Goal: Find specific page/section: Find specific page/section

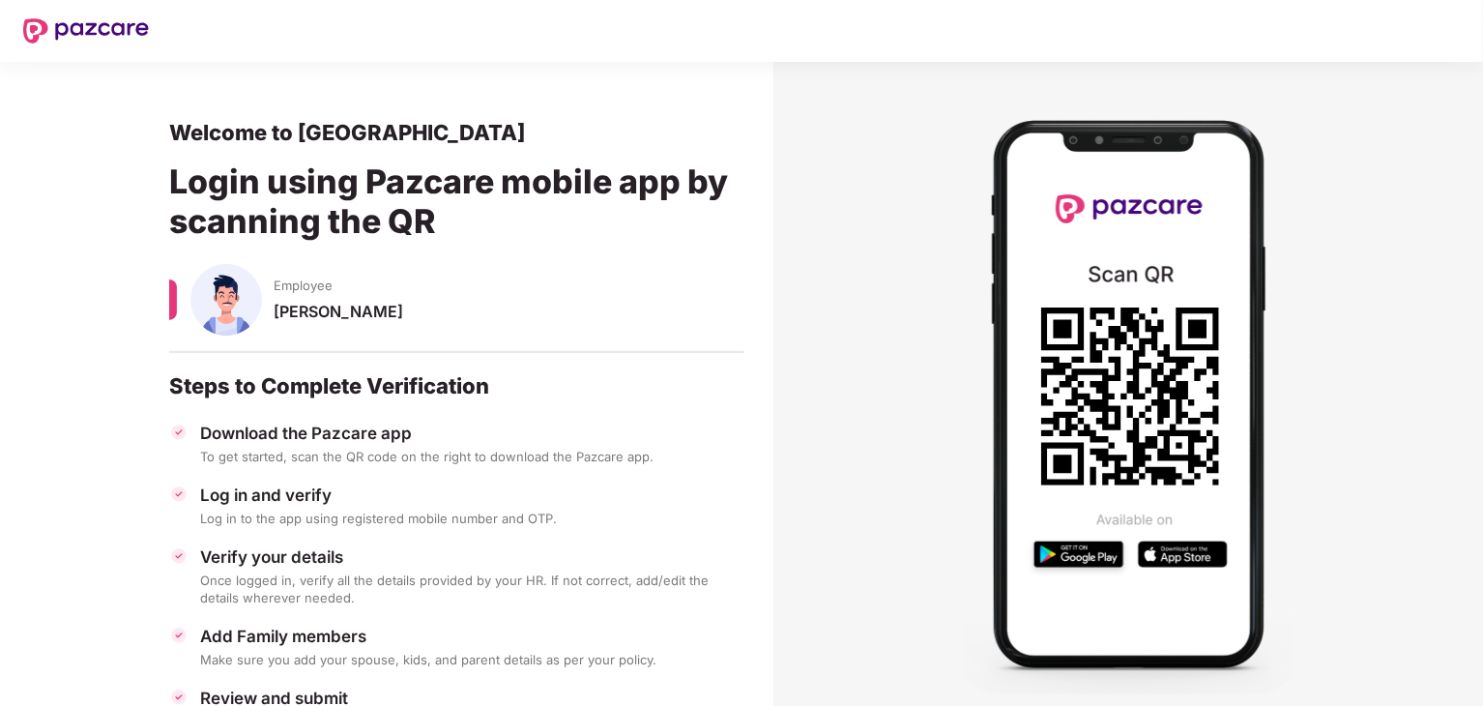
click at [319, 310] on div "[PERSON_NAME]" at bounding box center [509, 321] width 471 height 38
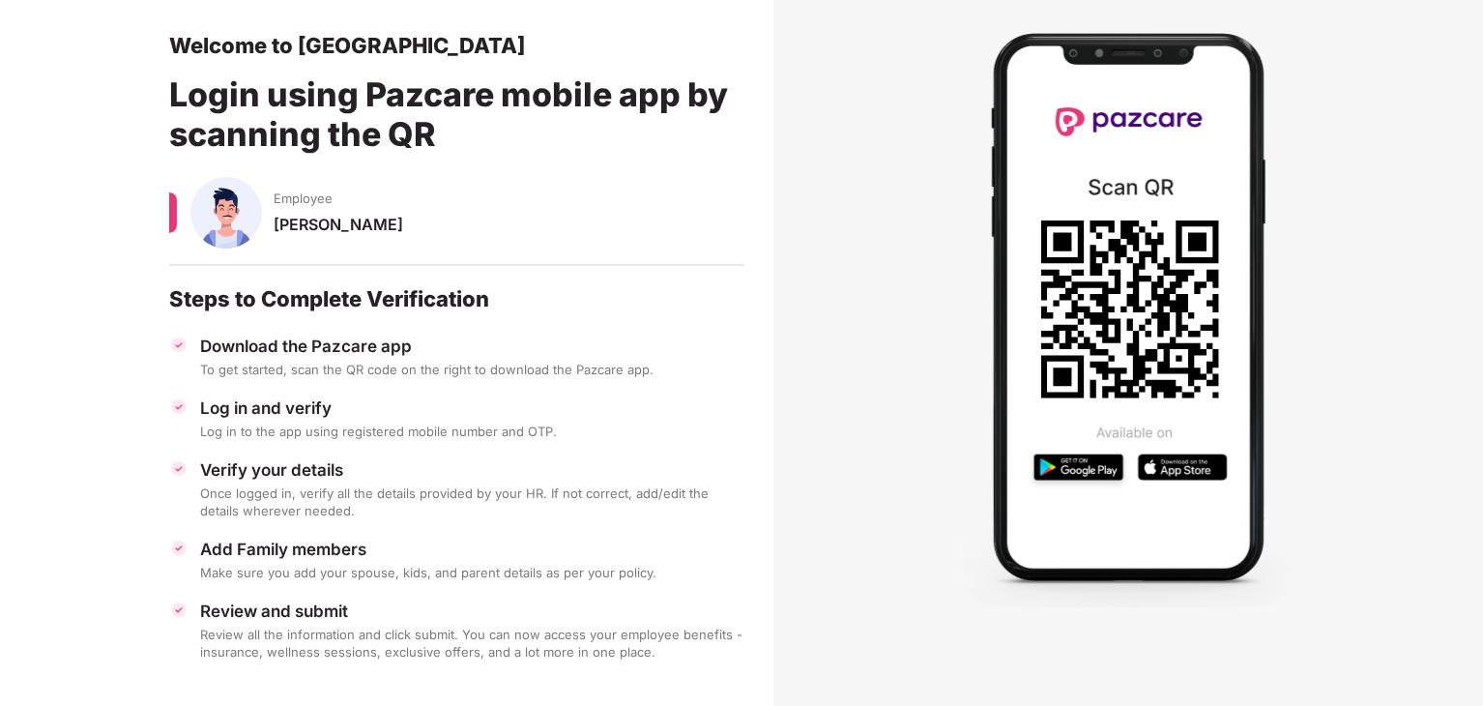
scroll to position [99, 0]
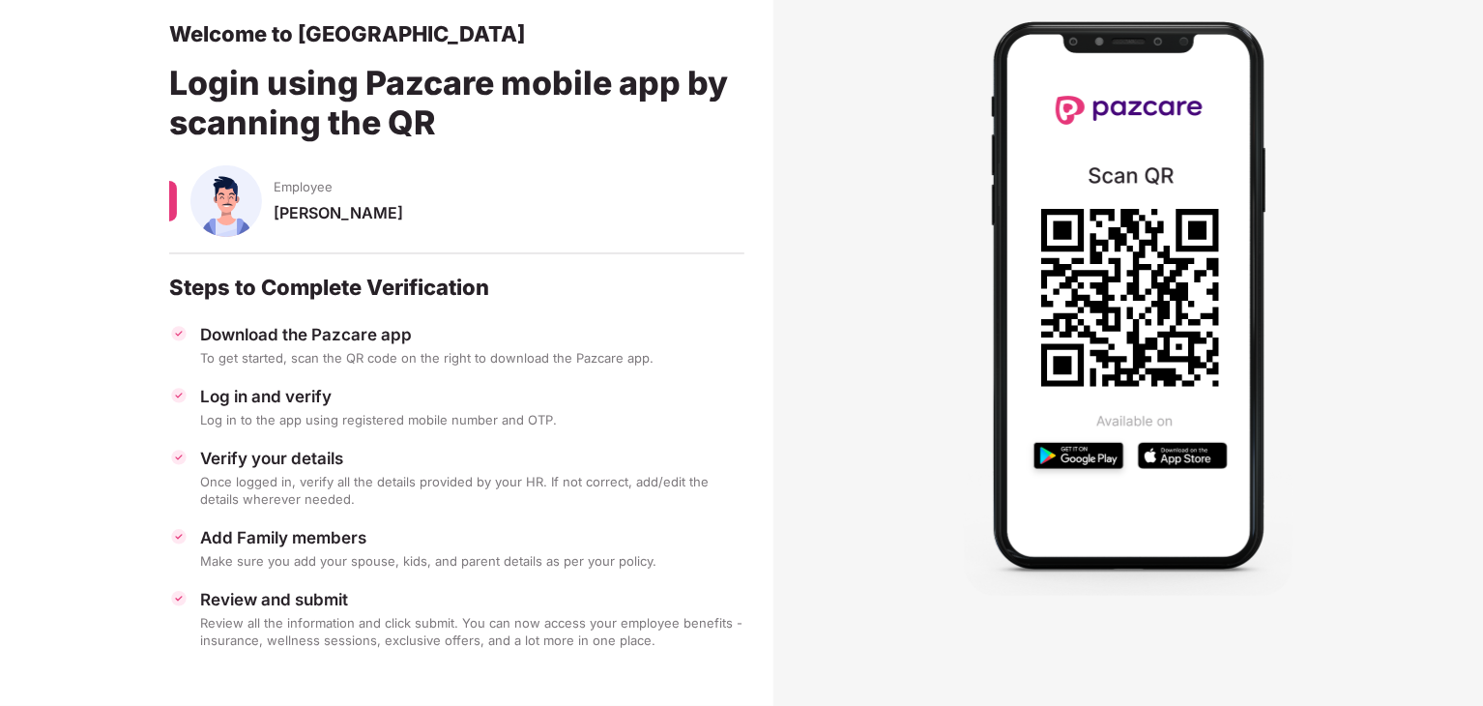
click at [299, 214] on div "[PERSON_NAME]" at bounding box center [509, 222] width 471 height 38
click at [319, 213] on div "[PERSON_NAME]" at bounding box center [509, 222] width 471 height 38
click at [327, 187] on span "Employee" at bounding box center [303, 186] width 59 height 17
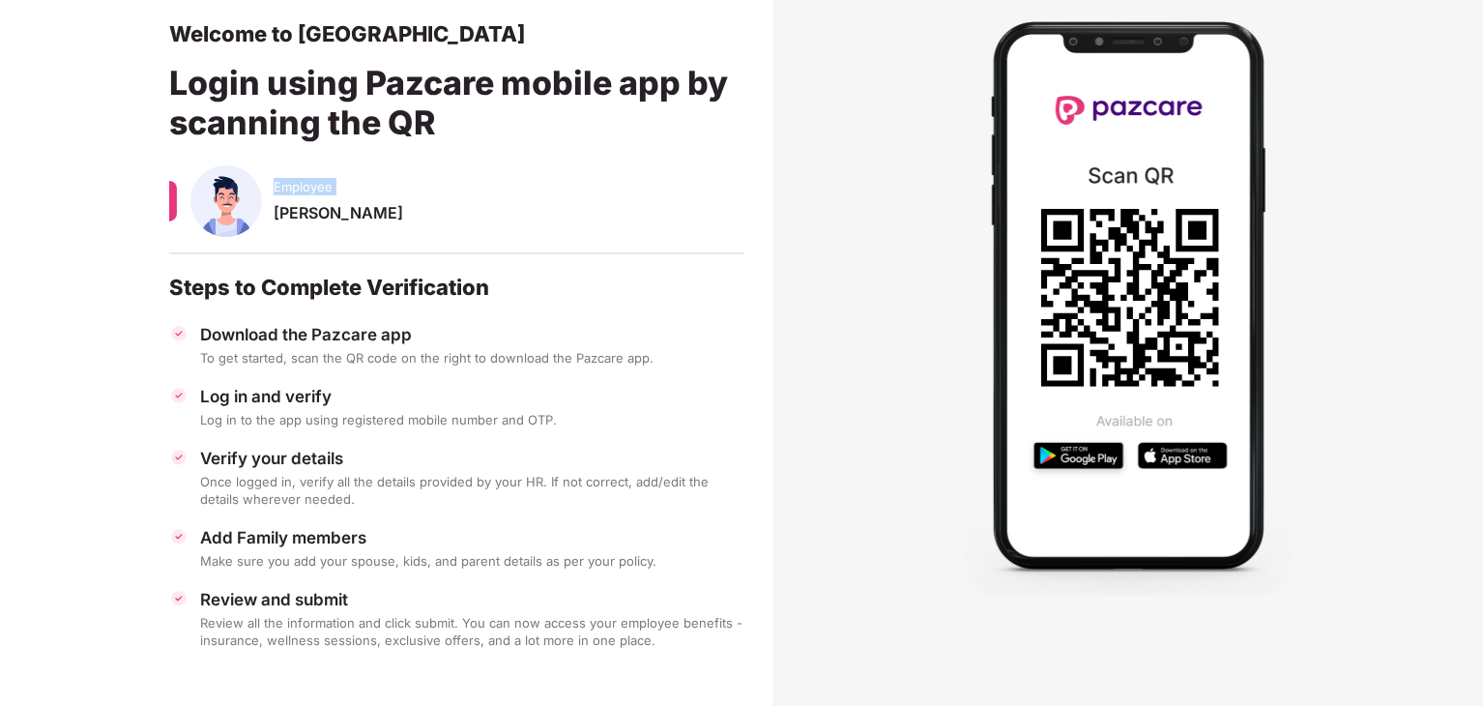
click at [327, 187] on span "Employee" at bounding box center [303, 186] width 59 height 17
click at [311, 213] on div "[PERSON_NAME]" at bounding box center [509, 222] width 471 height 38
click at [184, 453] on img at bounding box center [178, 457] width 19 height 19
click at [178, 457] on img at bounding box center [178, 457] width 19 height 19
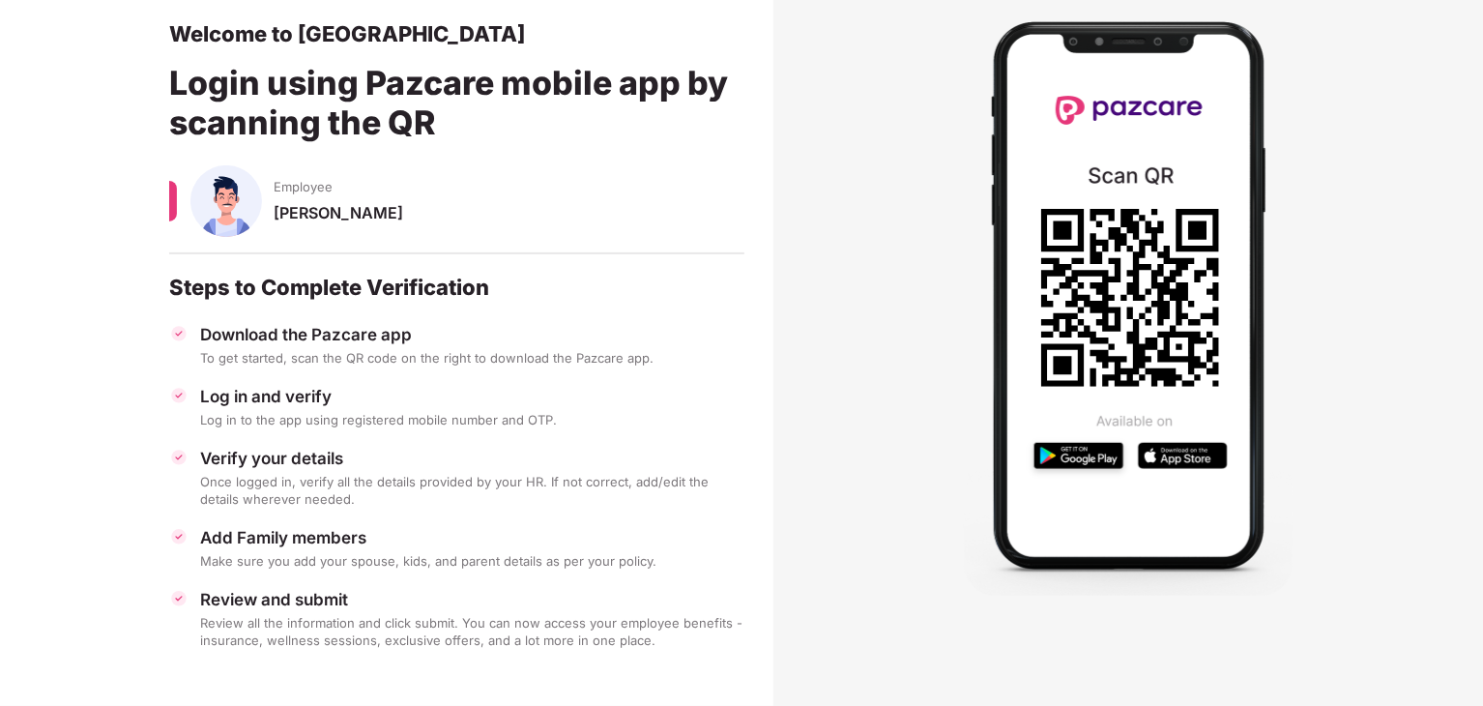
click at [178, 457] on img at bounding box center [178, 457] width 19 height 19
drag, startPoint x: 178, startPoint y: 457, endPoint x: 235, endPoint y: 458, distance: 57.1
click at [235, 458] on div "Verify your details Once logged in, verify all the details provided by your HR.…" at bounding box center [456, 478] width 575 height 60
click at [235, 458] on div "Verify your details" at bounding box center [472, 458] width 544 height 21
